Goal: Task Accomplishment & Management: Complete application form

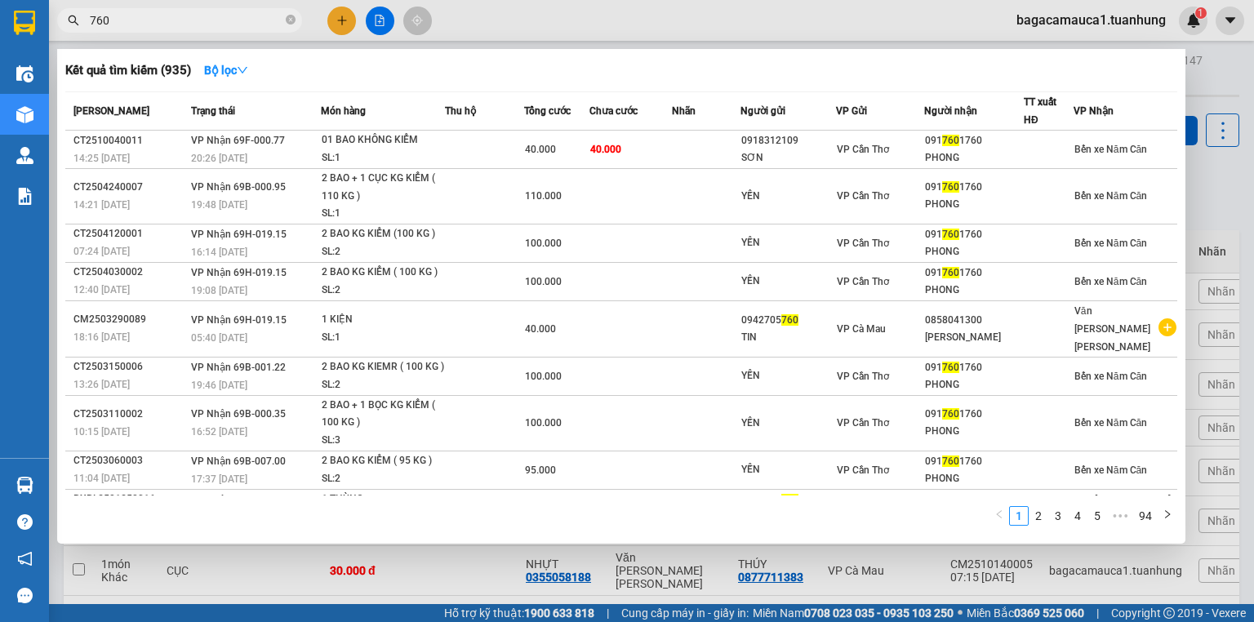
type input "760"
click at [339, 20] on div at bounding box center [627, 311] width 1254 height 622
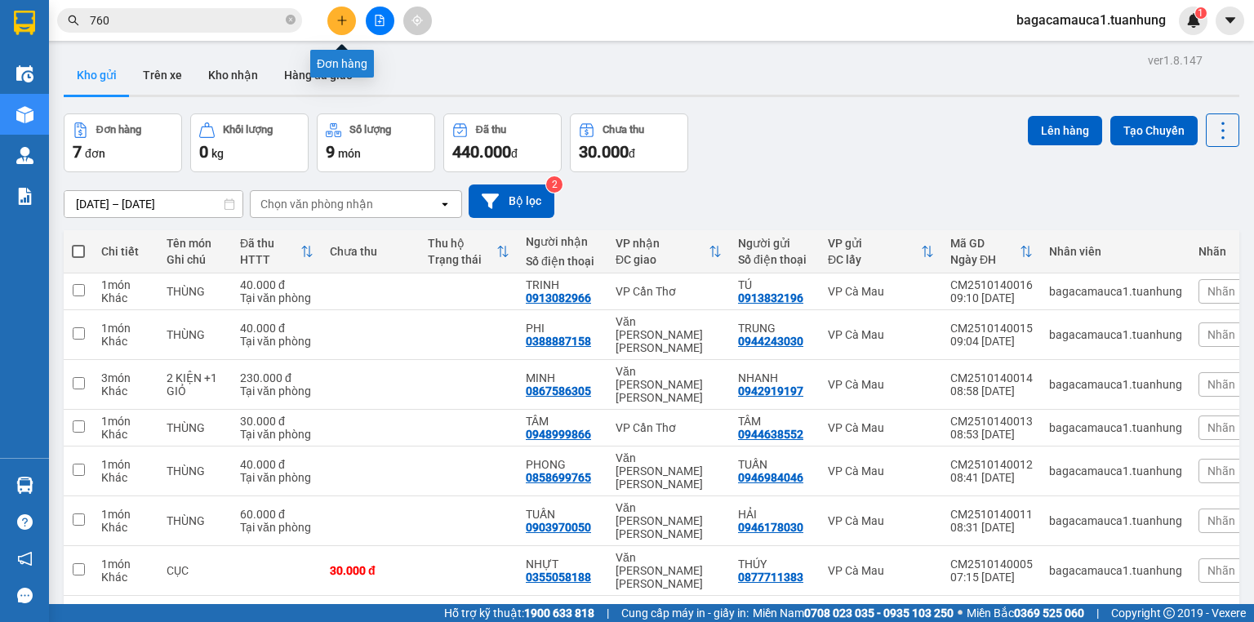
click at [332, 14] on button at bounding box center [341, 21] width 29 height 29
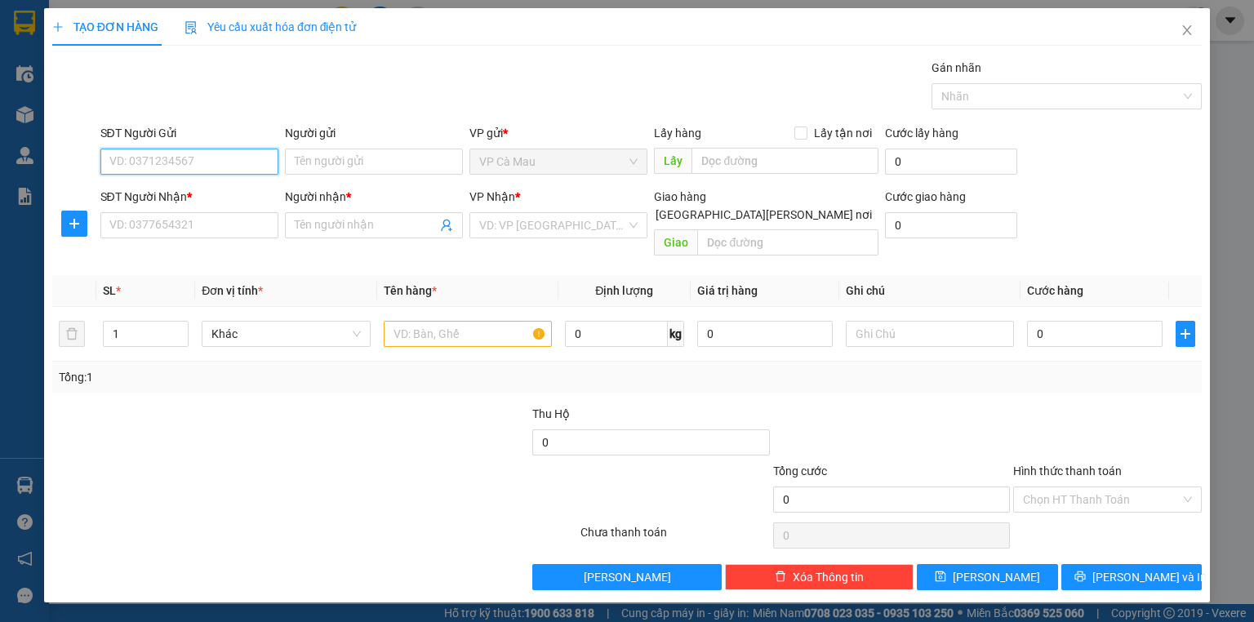
click at [131, 162] on input "SĐT Người Gửi" at bounding box center [189, 162] width 178 height 26
type input "0832545237"
drag, startPoint x: 207, startPoint y: 188, endPoint x: 208, endPoint y: 205, distance: 17.2
click at [206, 189] on div "0832545237 - CHUA" at bounding box center [189, 193] width 158 height 18
type input "CHUA"
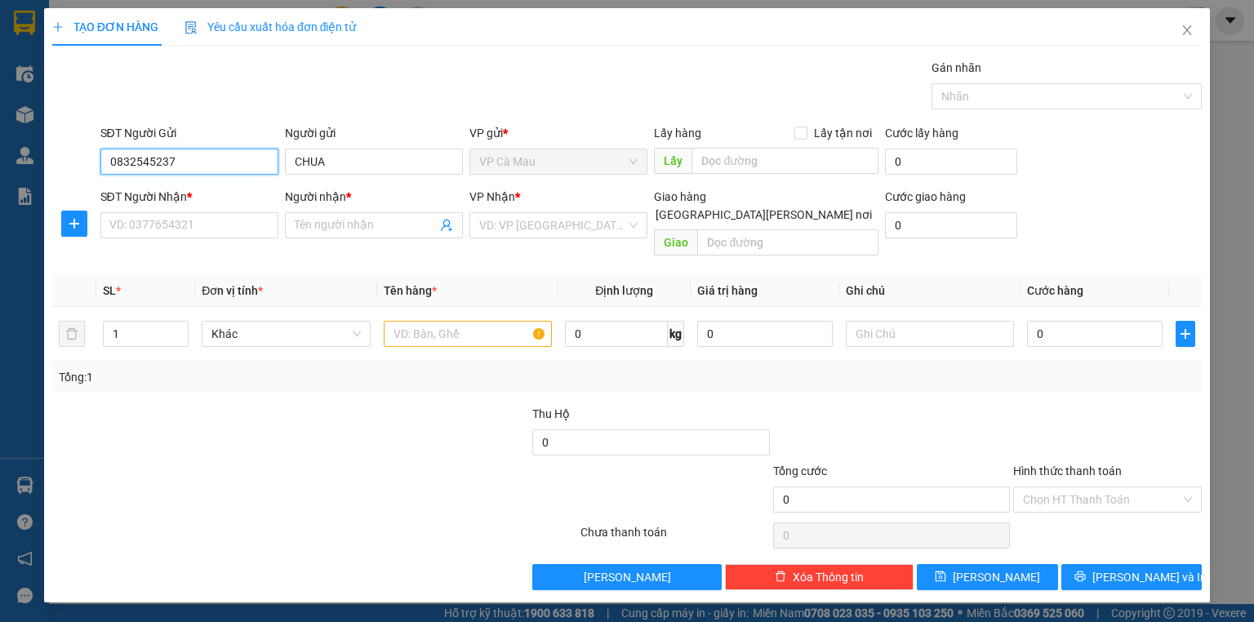
type input "0832545237"
click at [215, 238] on div "SĐT Người Nhận * VD: 0377654321" at bounding box center [189, 216] width 178 height 57
click at [219, 223] on input "SĐT Người Nhận *" at bounding box center [189, 225] width 178 height 26
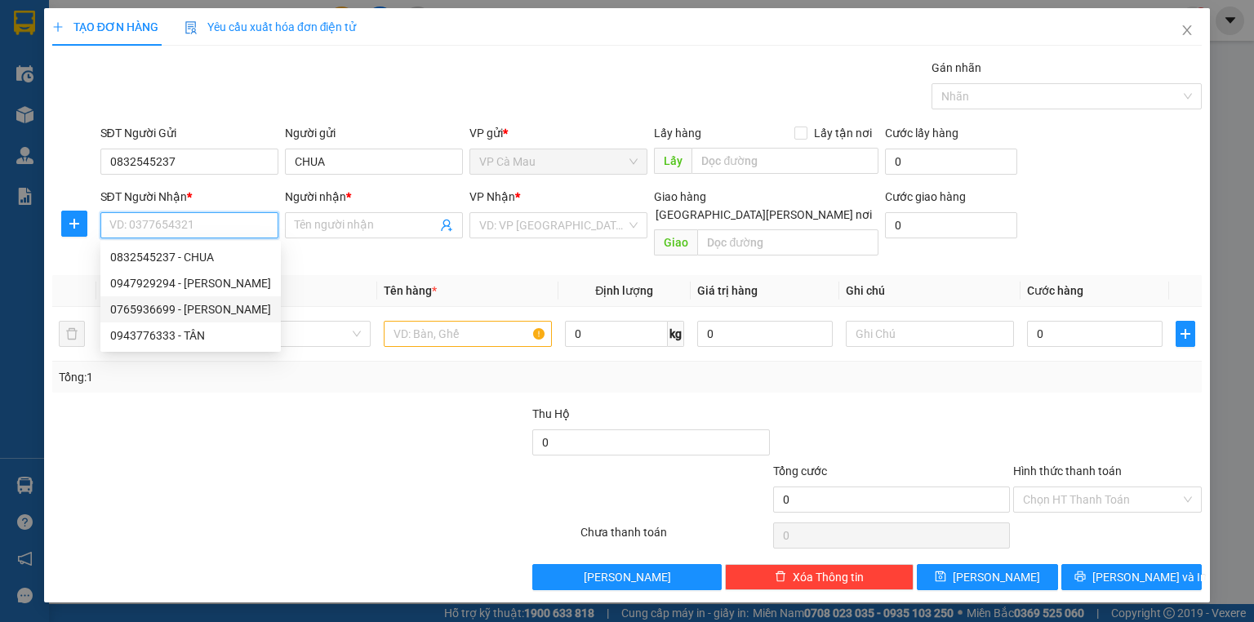
click at [183, 301] on div "0765936699 - [PERSON_NAME]" at bounding box center [190, 309] width 161 height 18
type input "0765936699"
type input "HIỀN"
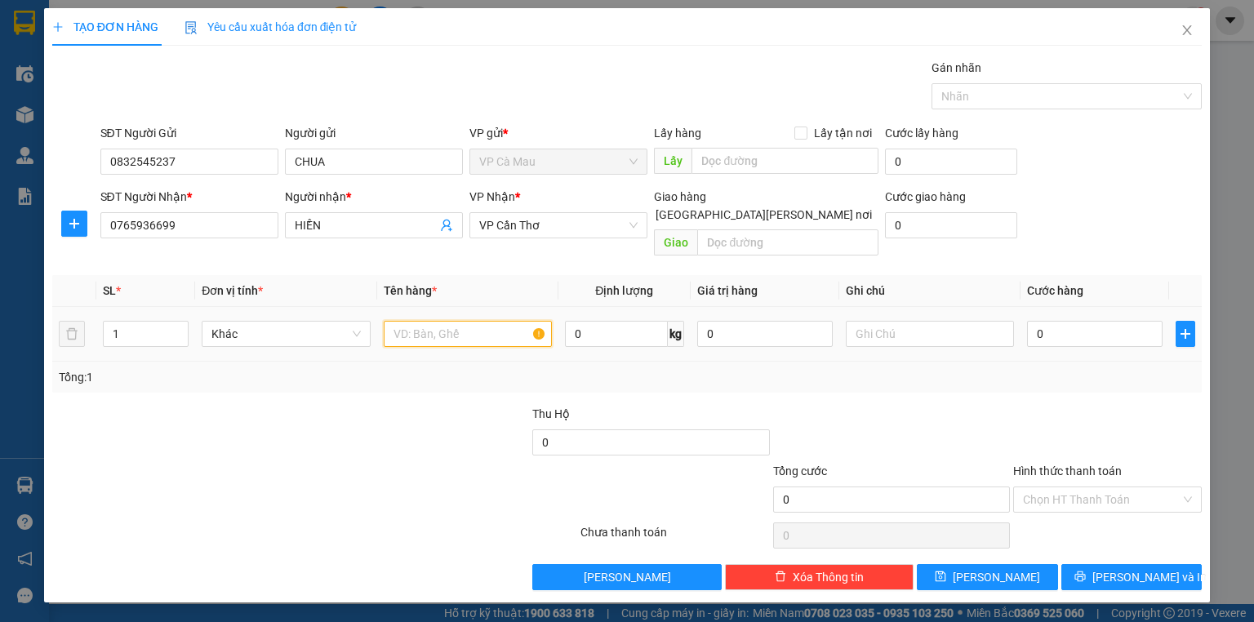
click at [511, 321] on input "text" at bounding box center [468, 334] width 168 height 26
type input "1 THÙNG"
click at [1100, 322] on input "0" at bounding box center [1095, 334] width 136 height 26
type input "3"
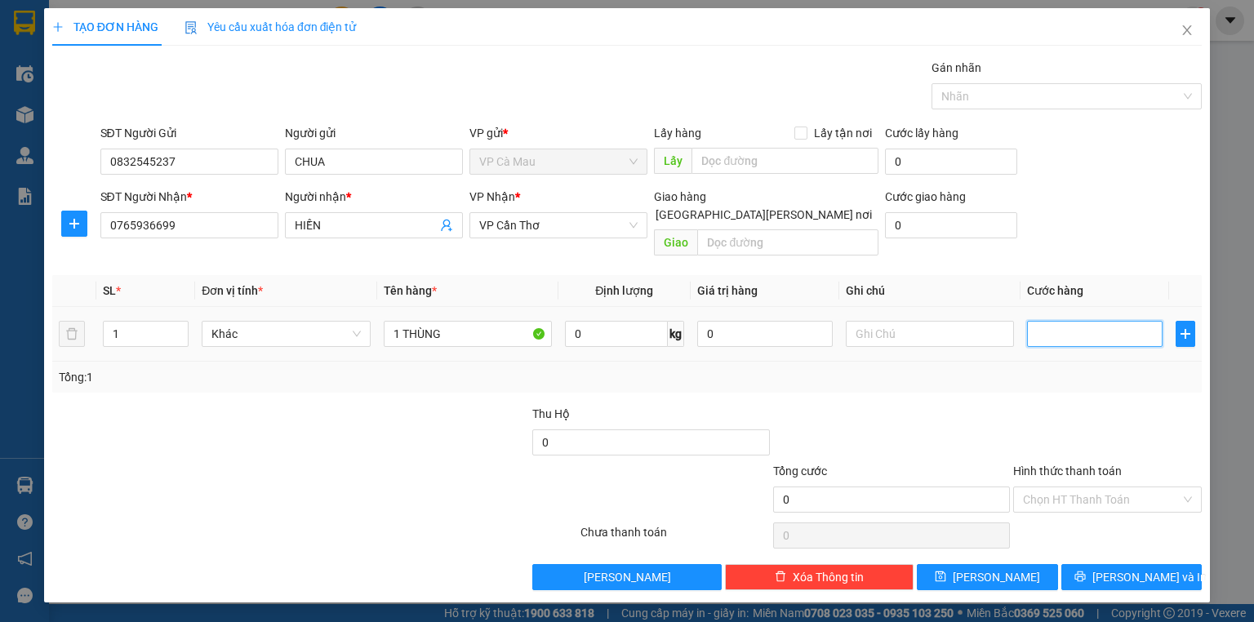
type input "3"
type input "30"
type input "30.000"
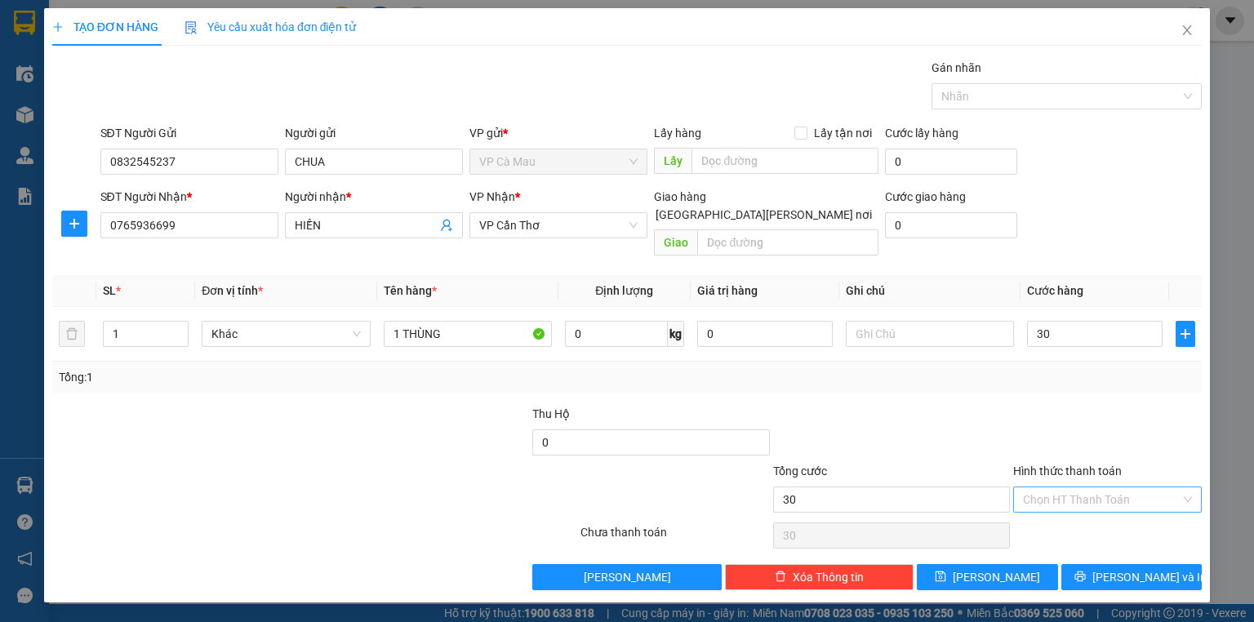
type input "30.000"
click at [1104, 487] on input "Hình thức thanh toán" at bounding box center [1102, 499] width 158 height 24
click at [1072, 516] on div "Tại văn phòng" at bounding box center [1107, 513] width 169 height 18
type input "0"
click at [1096, 564] on button "[PERSON_NAME] và In" at bounding box center [1131, 577] width 141 height 26
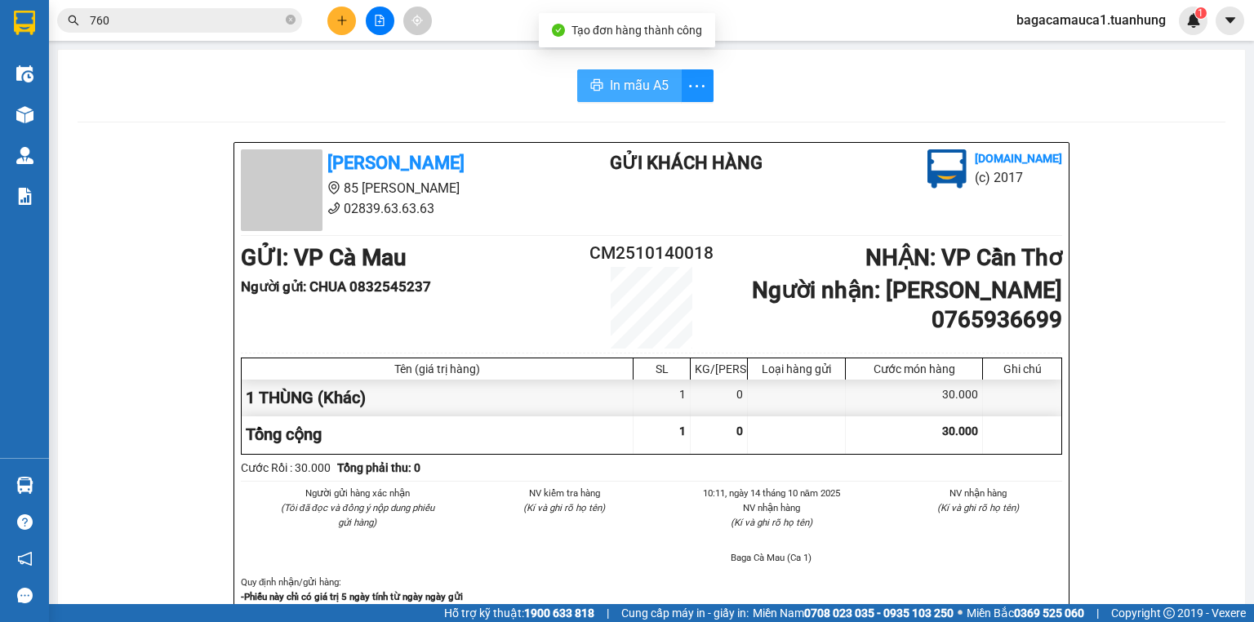
click at [610, 83] on span "In mẫu A5" at bounding box center [639, 85] width 59 height 20
